Goal: Task Accomplishment & Management: Use online tool/utility

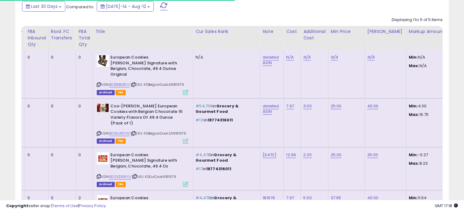
scroll to position [49, 0]
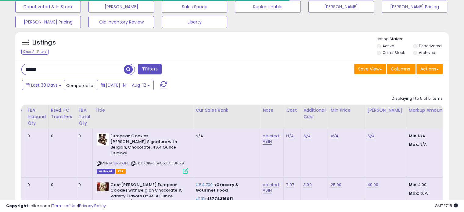
drag, startPoint x: 57, startPoint y: 71, endPoint x: -4, endPoint y: 71, distance: 61.0
click at [0, 71] on html "Unable to login Retrieving listings data.. has not yet accepted the Terms of Us…" at bounding box center [232, 57] width 464 height 212
type input "********"
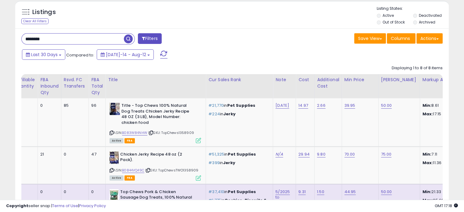
scroll to position [0, 88]
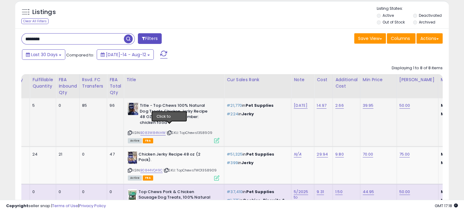
click at [170, 131] on icon at bounding box center [170, 132] width 4 height 3
click at [151, 130] on link "B083W84NHW" at bounding box center [152, 132] width 25 height 5
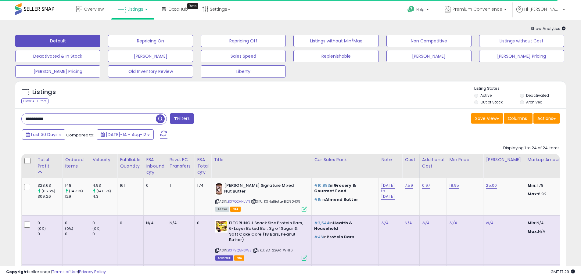
scroll to position [31, 0]
